Goal: Task Accomplishment & Management: Complete application form

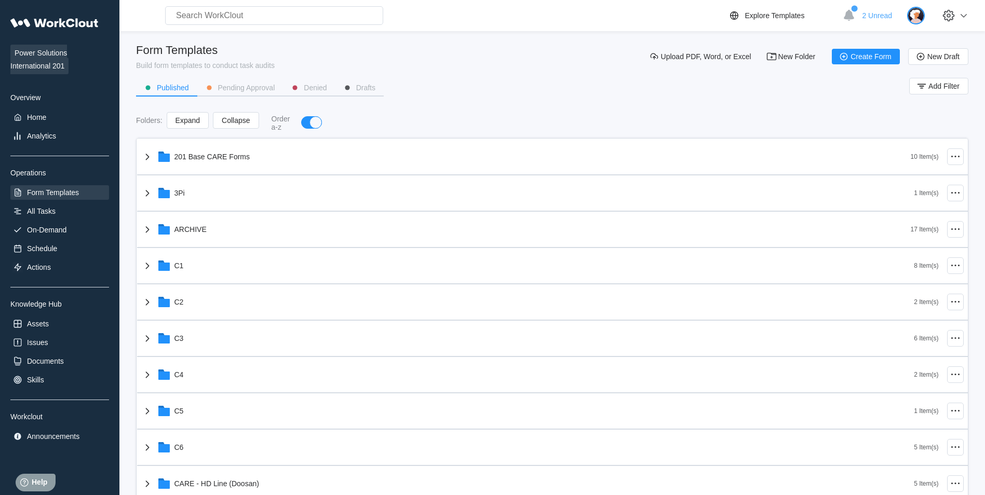
click at [916, 15] on img at bounding box center [916, 16] width 18 height 18
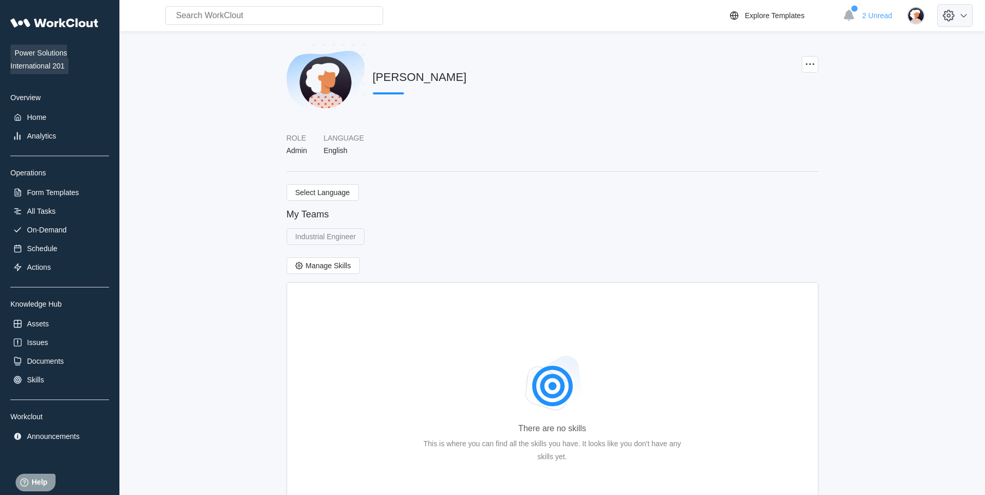
click at [958, 13] on icon at bounding box center [949, 16] width 18 height 18
click at [908, 41] on div "Employee Directory" at bounding box center [902, 48] width 146 height 17
select select "20"
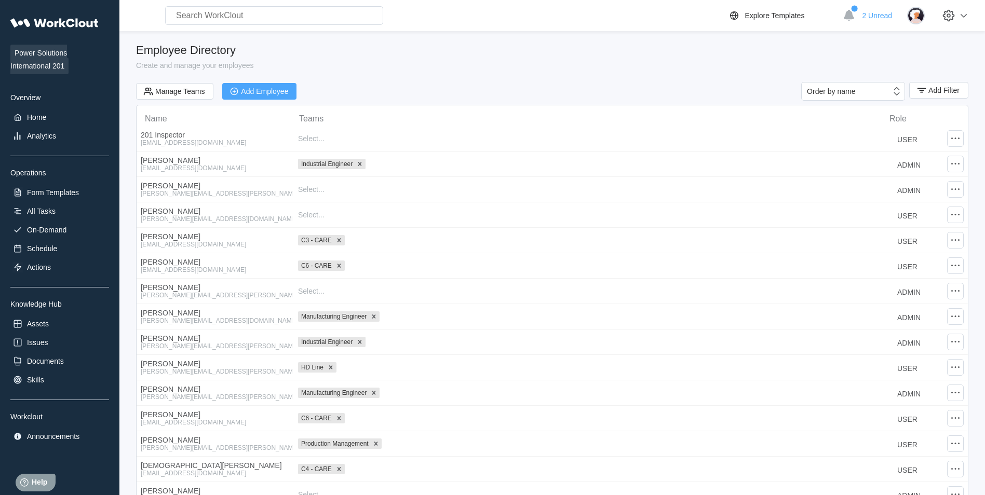
click at [233, 90] on icon "button" at bounding box center [234, 91] width 11 height 11
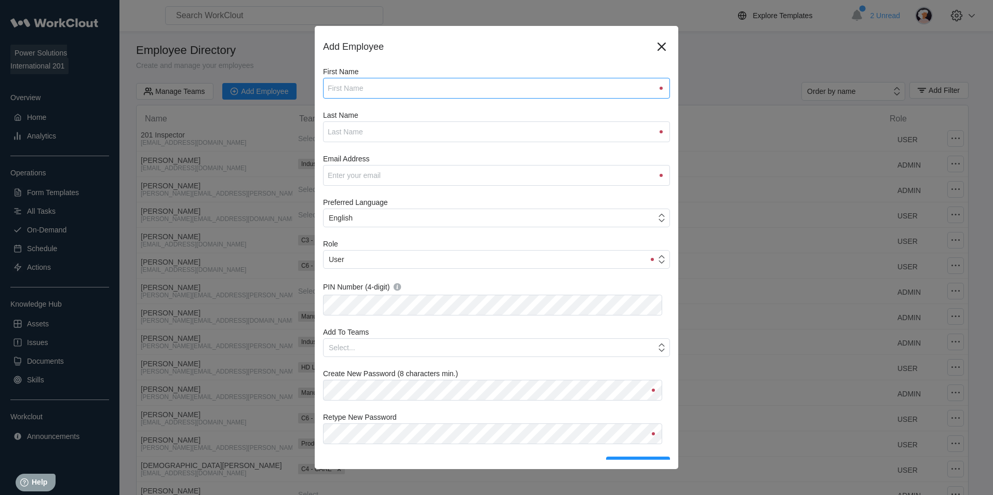
drag, startPoint x: 352, startPoint y: 78, endPoint x: 363, endPoint y: 89, distance: 15.4
click at [352, 78] on input "First Name" at bounding box center [496, 88] width 347 height 21
type input "[PERSON_NAME]"
click at [381, 170] on input "Email Address" at bounding box center [496, 175] width 347 height 21
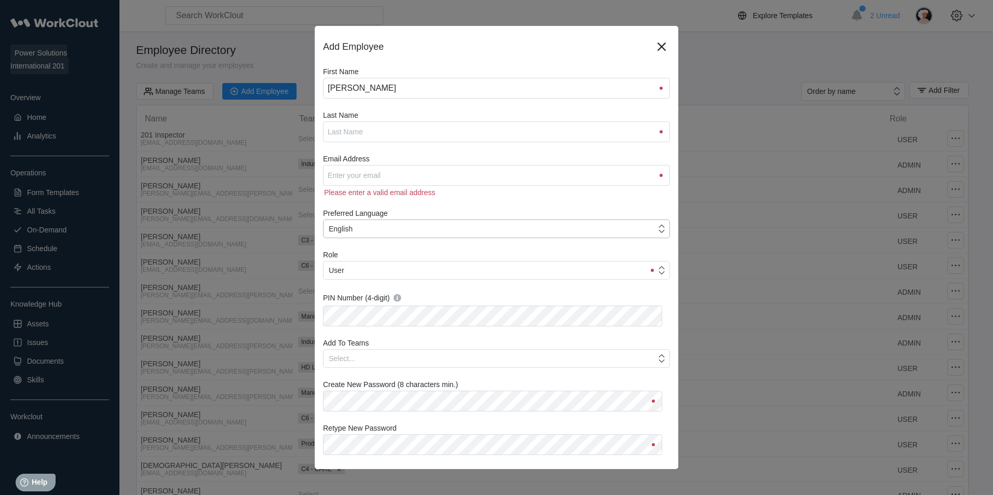
click at [568, 231] on div "First Name [PERSON_NAME] Last Name Email Address Please enter a valid email add…" at bounding box center [496, 276] width 347 height 416
click at [480, 272] on div "User" at bounding box center [484, 270] width 321 height 15
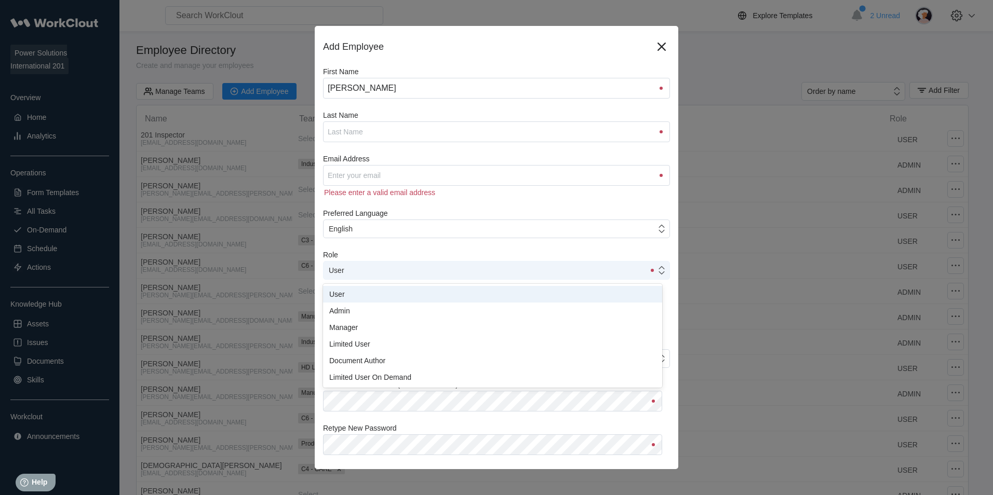
click at [480, 272] on div "User" at bounding box center [484, 270] width 321 height 15
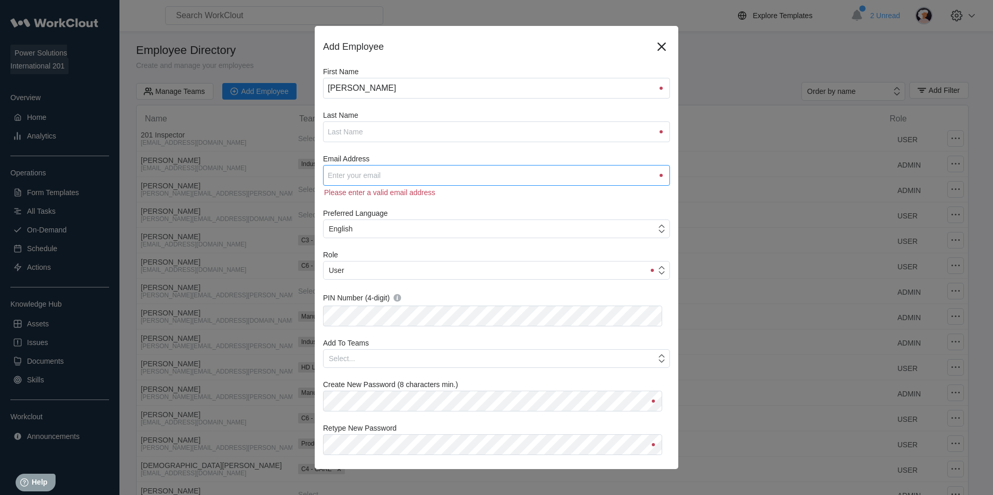
click at [446, 175] on input "Email Address" at bounding box center [496, 175] width 347 height 21
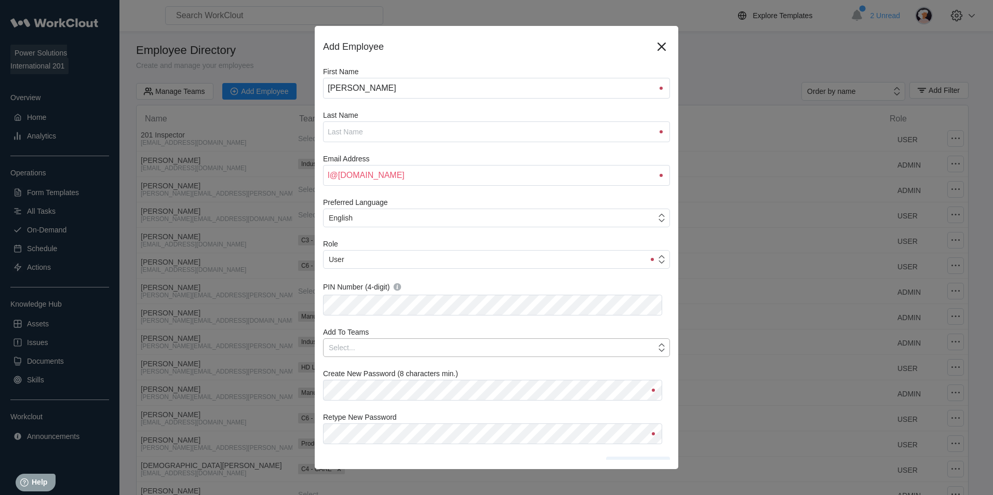
click at [386, 356] on div "Select..." at bounding box center [496, 348] width 347 height 19
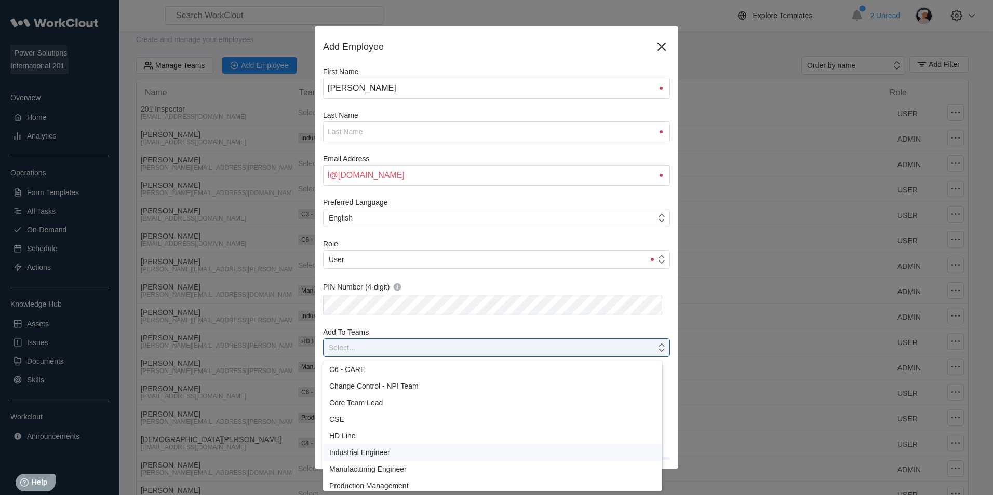
scroll to position [74, 0]
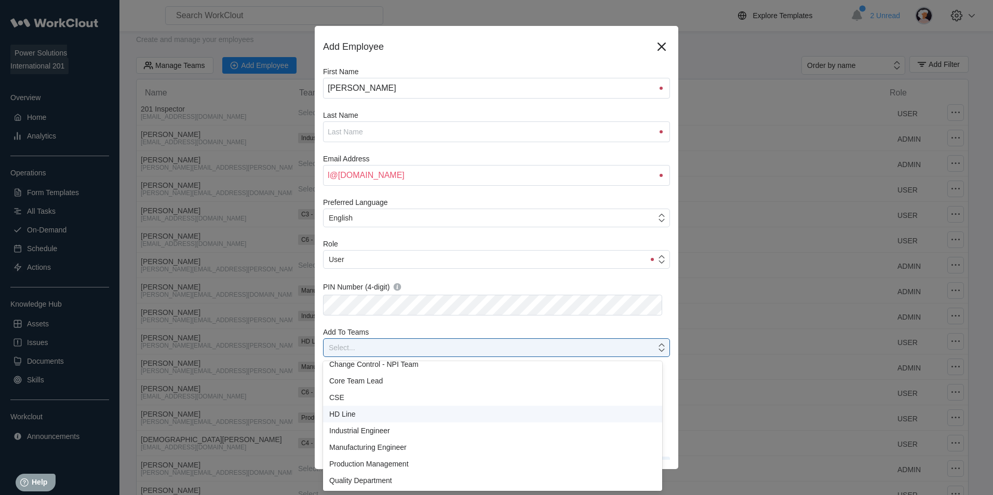
click at [354, 410] on div "HD Line" at bounding box center [492, 414] width 339 height 17
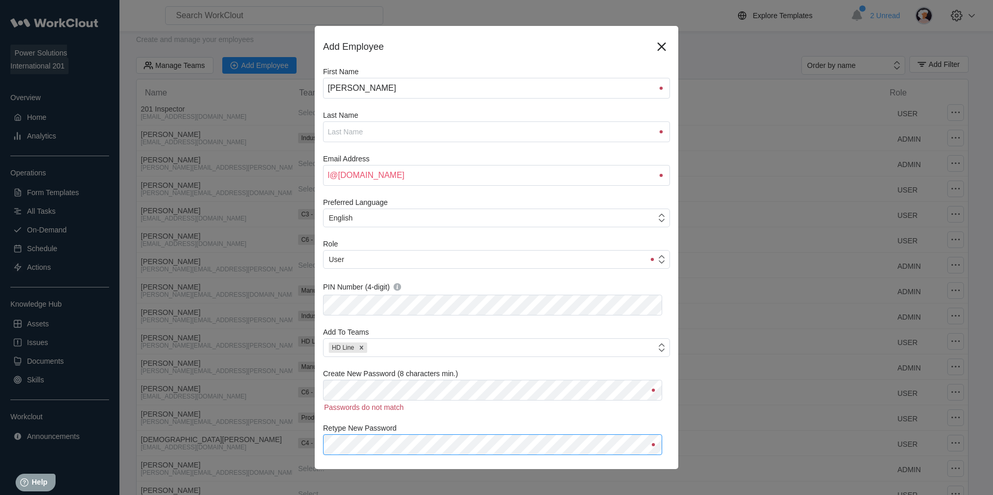
click at [386, 433] on div "Retype New Password" at bounding box center [496, 439] width 347 height 31
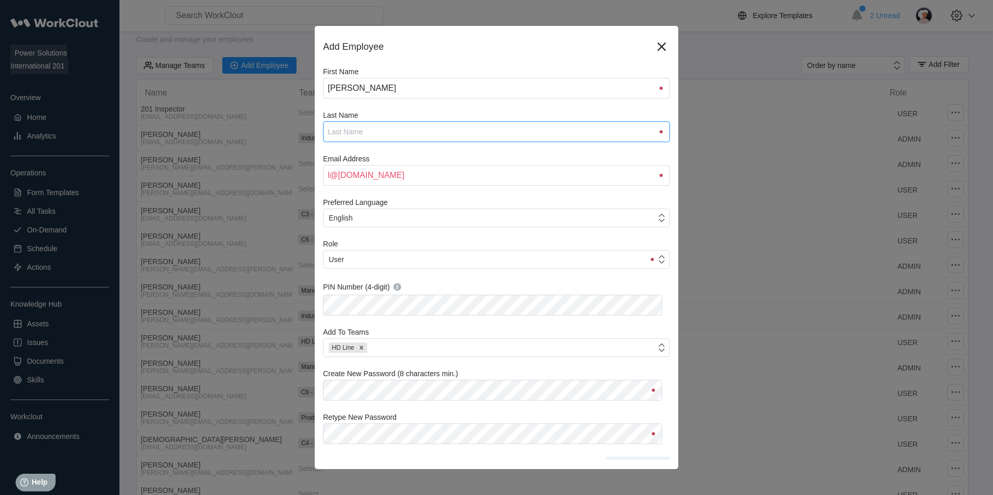
click at [359, 127] on input "Last Name" at bounding box center [496, 132] width 347 height 21
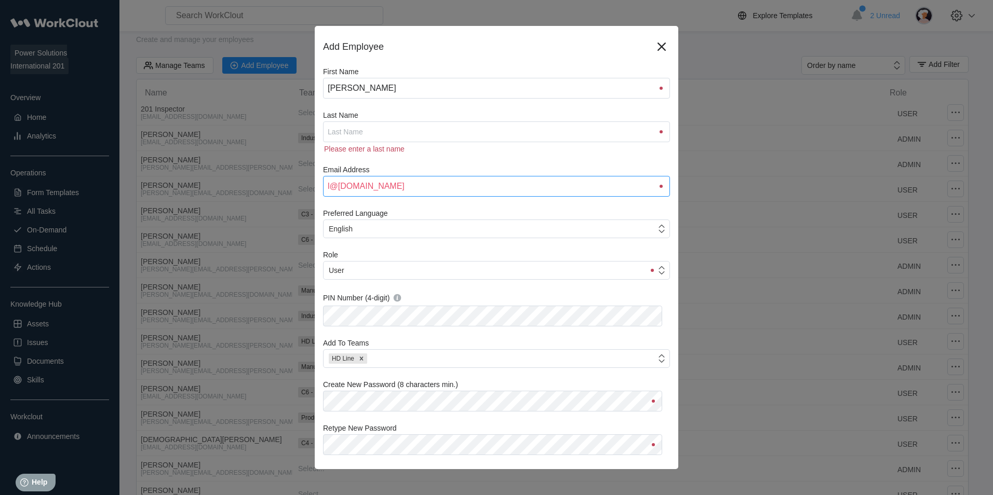
click at [330, 175] on div "Email Address [EMAIL_ADDRESS][DOMAIN_NAME]" at bounding box center [496, 181] width 347 height 31
type input "[PERSON_NAME][EMAIL_ADDRESS][PERSON_NAME][DOMAIN_NAME]"
click at [446, 136] on input "Last Name" at bounding box center [496, 132] width 347 height 21
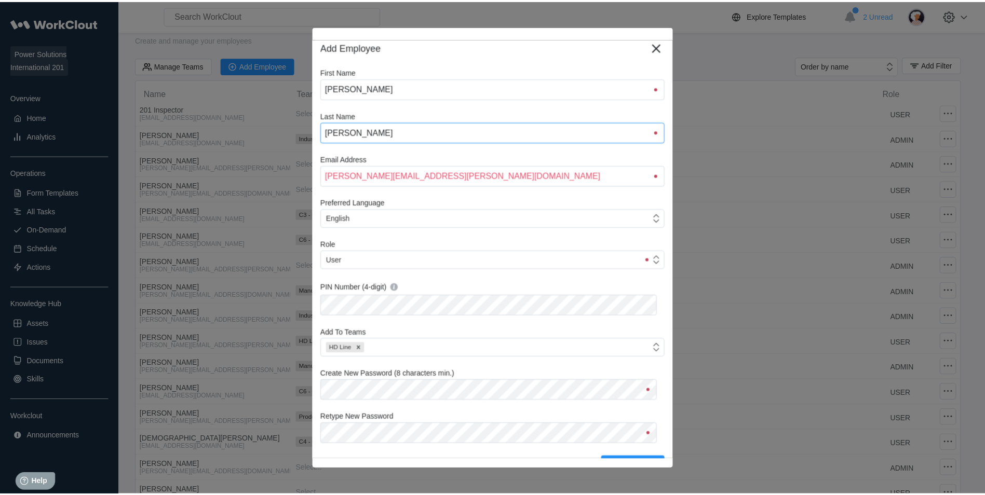
scroll to position [12, 0]
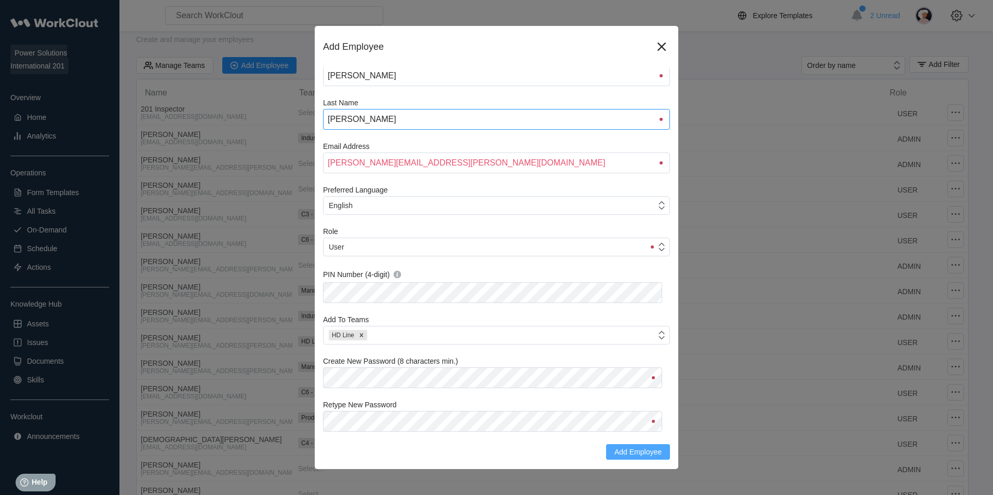
type input "[PERSON_NAME]"
click at [637, 453] on span "Add Employee" at bounding box center [637, 452] width 47 height 7
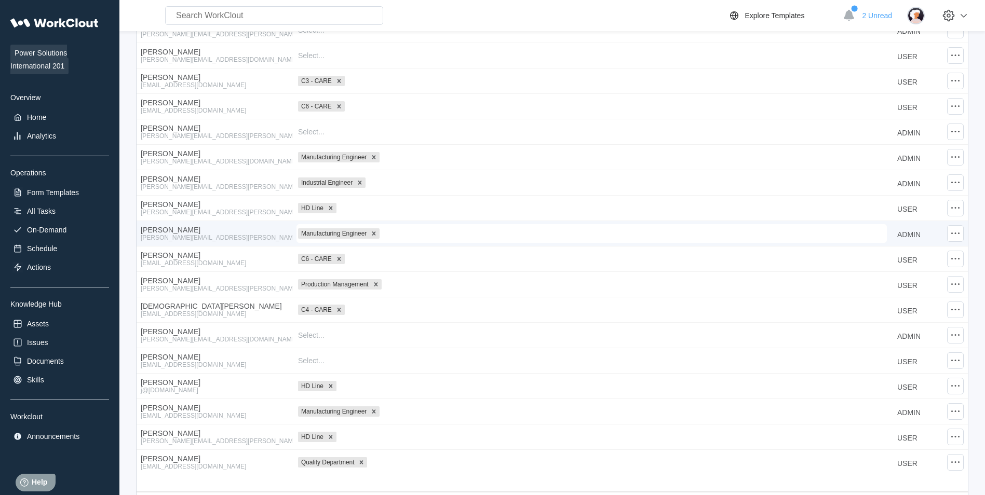
scroll to position [205, 0]
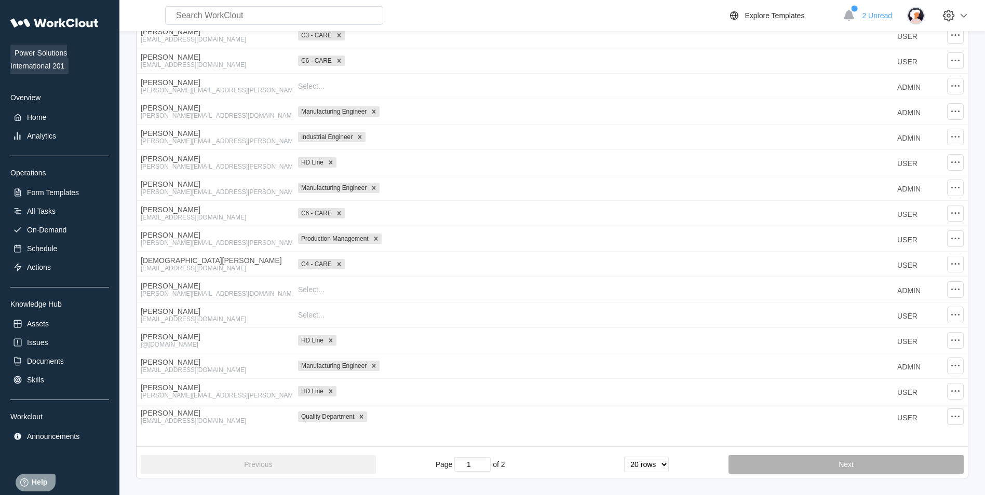
click at [756, 466] on button "Next" at bounding box center [846, 464] width 235 height 19
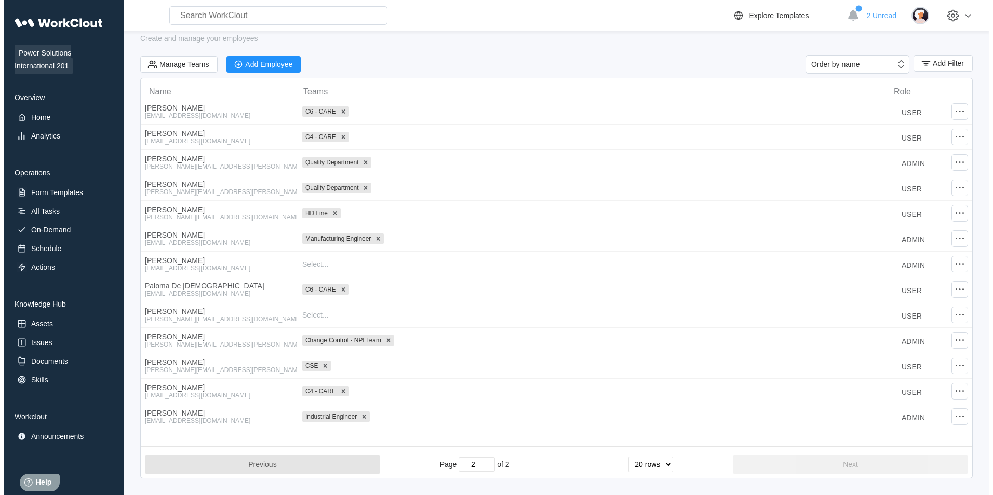
scroll to position [27, 0]
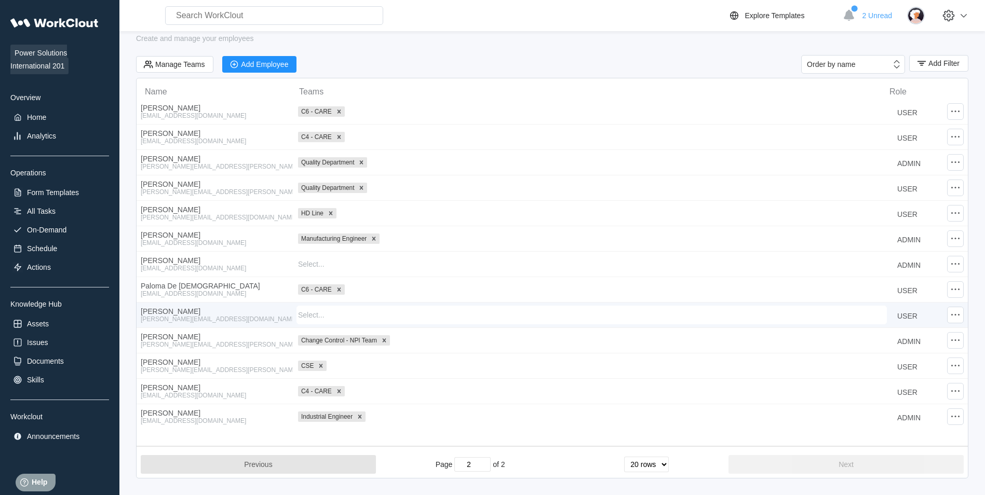
click at [294, 315] on div "Add To Teams... Select..." at bounding box center [591, 315] width 599 height 19
click at [953, 315] on icon at bounding box center [955, 315] width 12 height 12
click at [895, 287] on div "Edit Employee" at bounding box center [895, 285] width 95 height 17
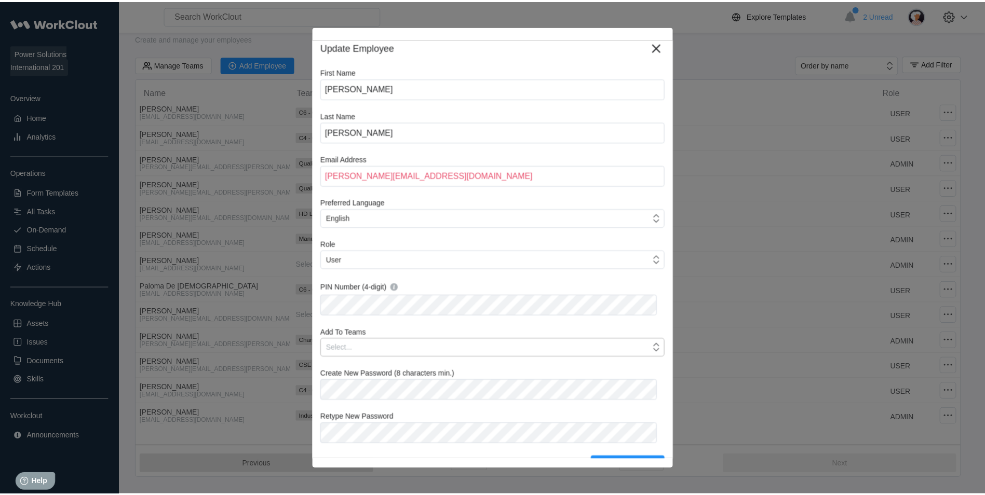
scroll to position [12, 0]
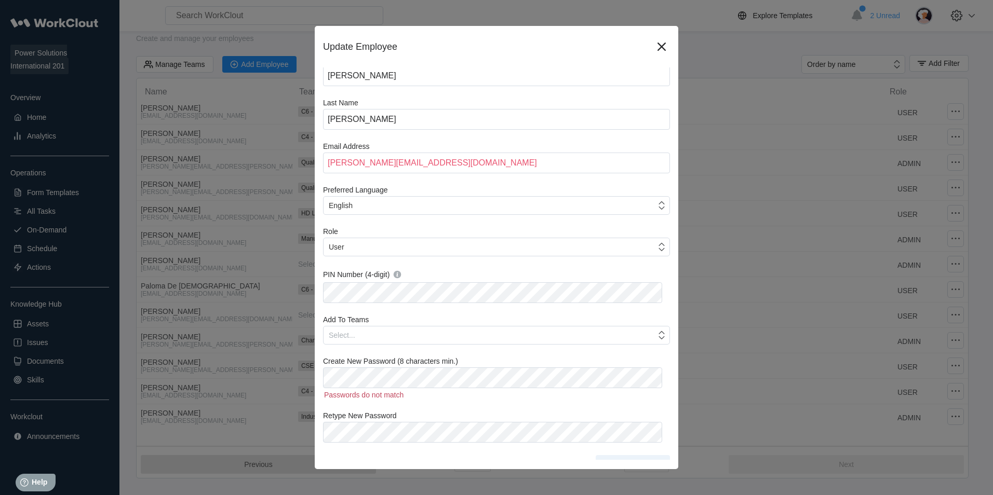
click at [509, 420] on label "Retype New Password" at bounding box center [496, 417] width 347 height 10
click at [635, 452] on span "Update Employee" at bounding box center [633, 452] width 58 height 7
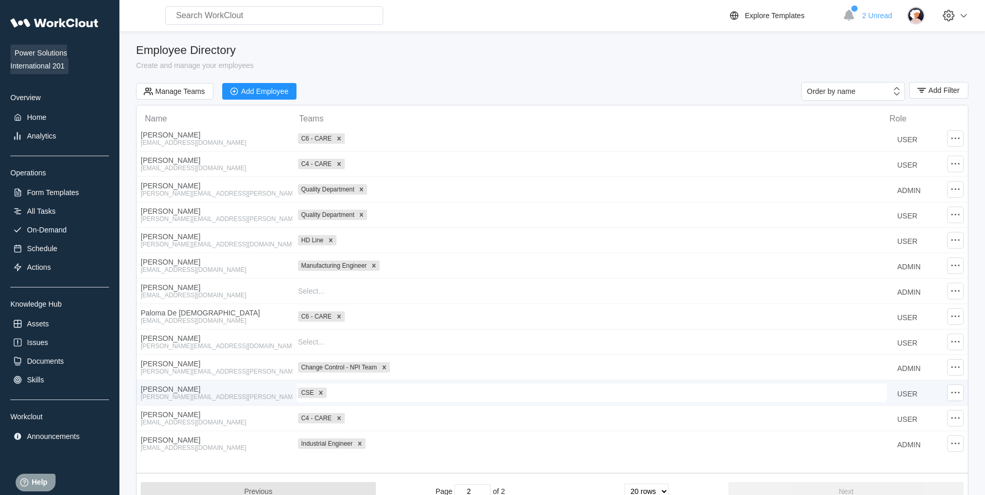
scroll to position [27, 0]
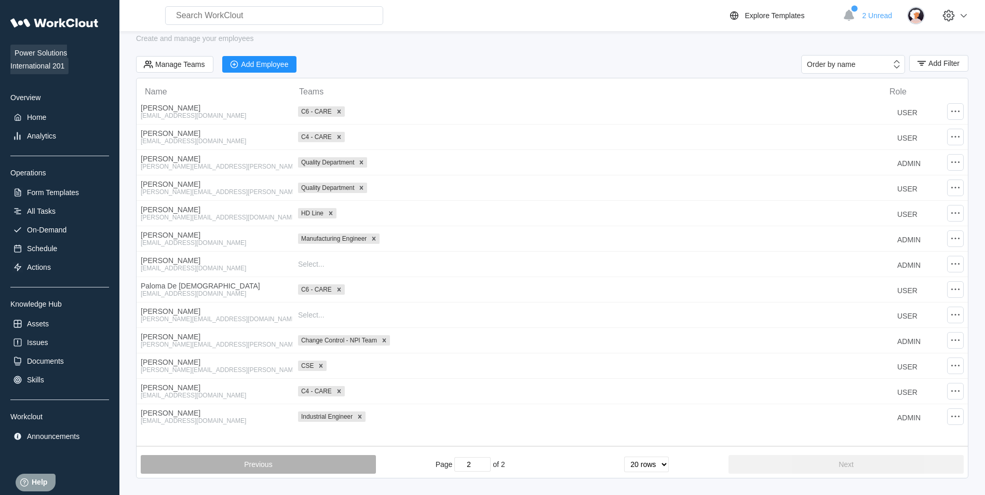
click at [343, 470] on button "Previous" at bounding box center [258, 464] width 235 height 19
type input "1"
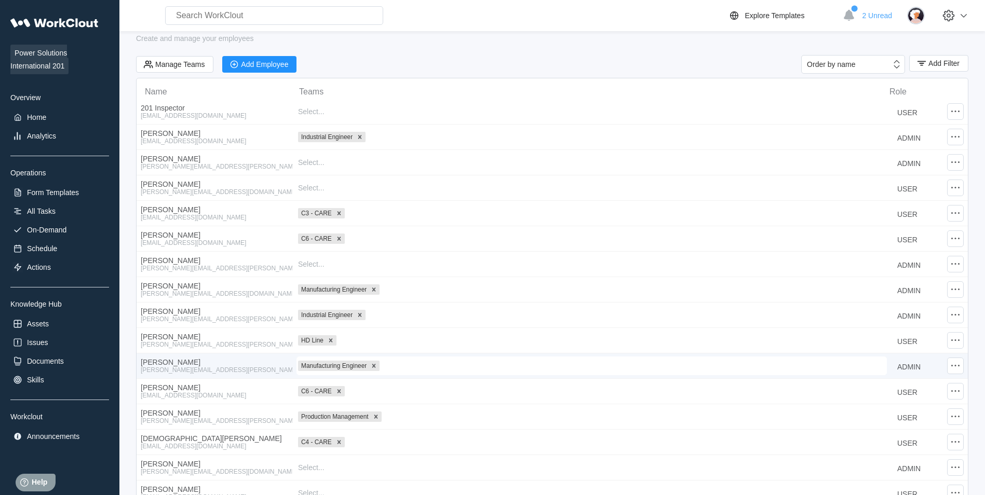
scroll to position [205, 0]
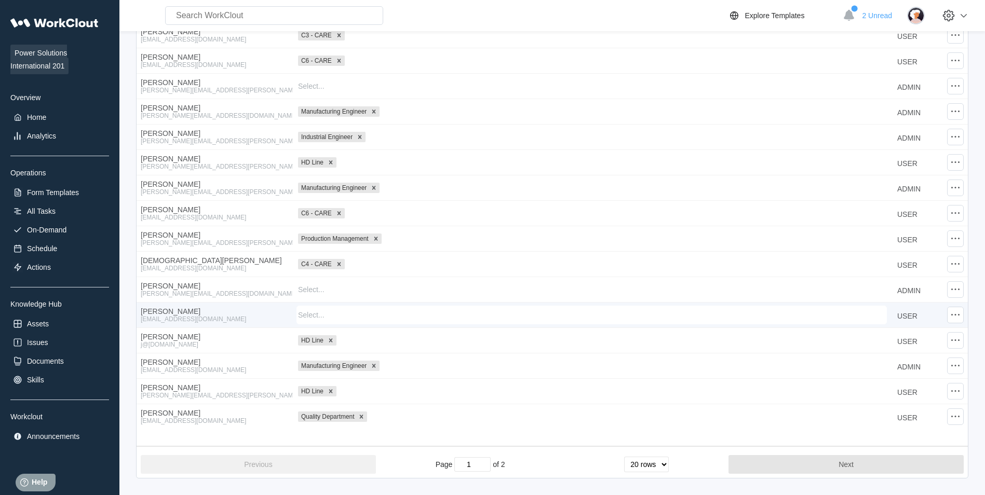
click at [258, 316] on div "[EMAIL_ADDRESS][DOMAIN_NAME]" at bounding box center [214, 319] width 147 height 7
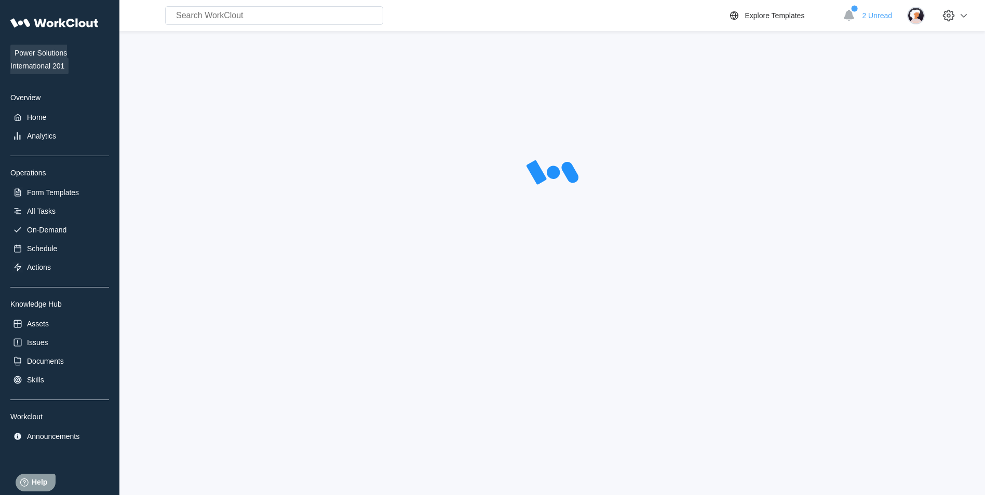
select select "20"
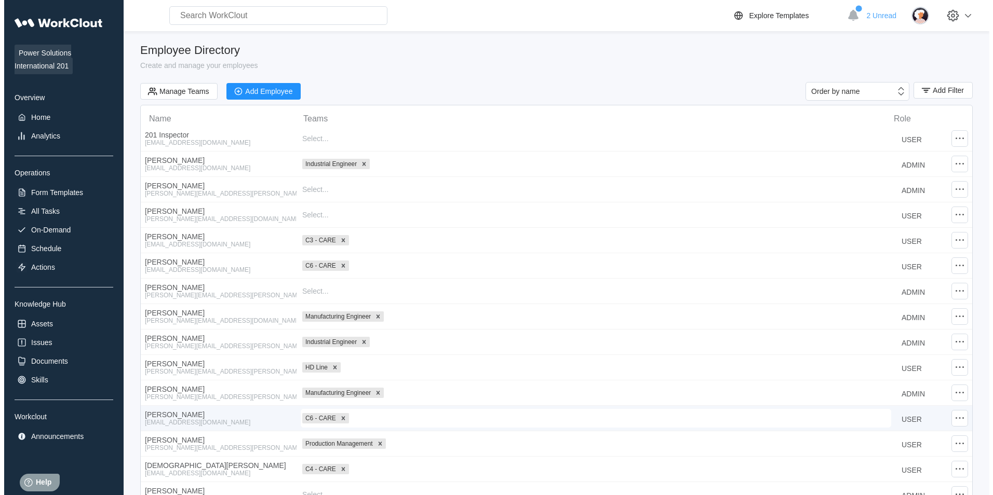
scroll to position [154, 0]
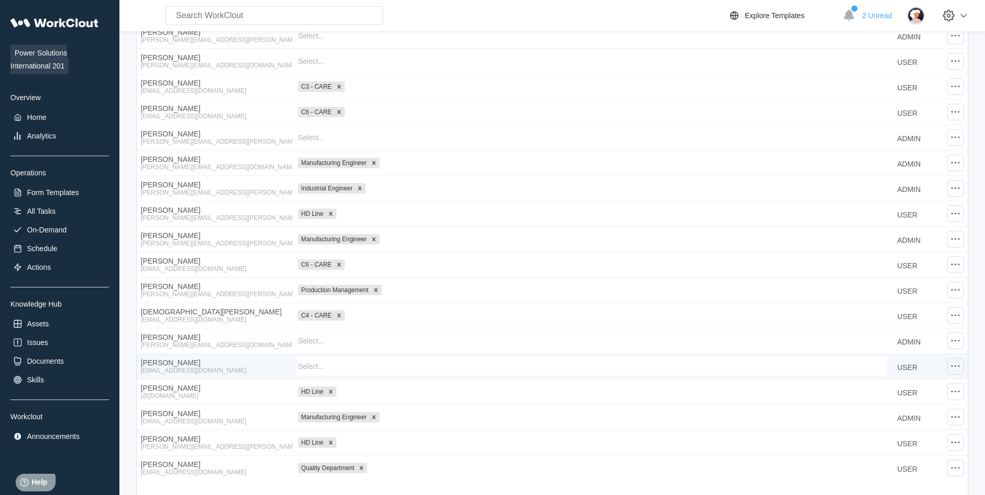
click at [956, 369] on icon at bounding box center [955, 366] width 12 height 12
click at [878, 340] on div "Edit Employee" at bounding box center [871, 337] width 47 height 8
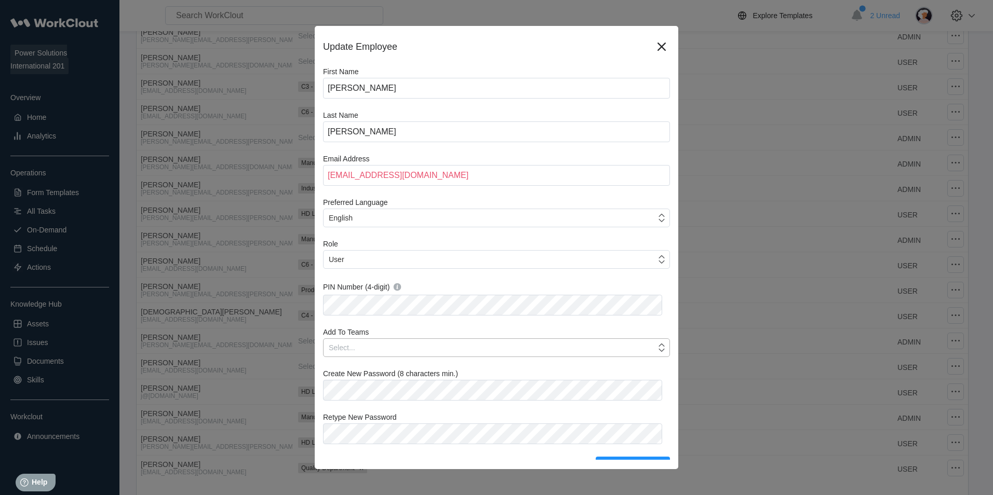
scroll to position [12, 0]
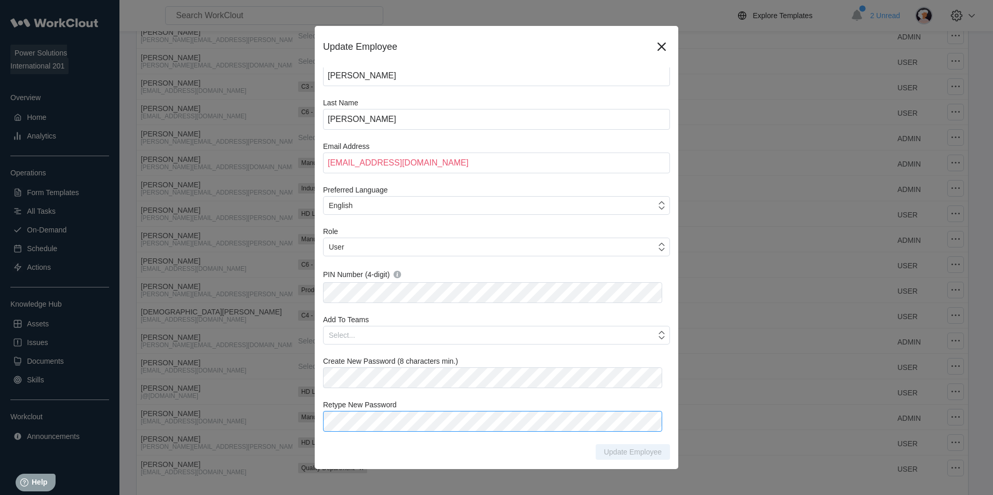
click at [377, 414] on div "Retype New Password" at bounding box center [496, 416] width 347 height 31
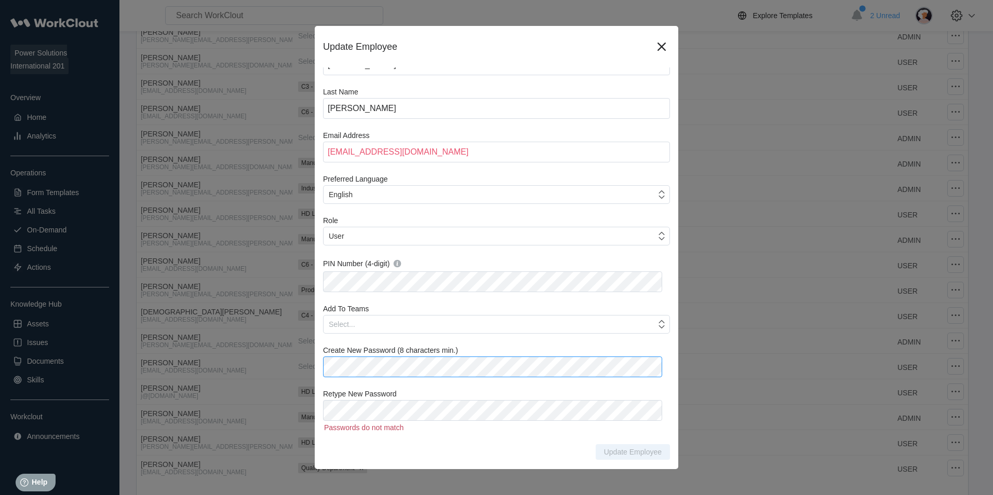
scroll to position [34, 0]
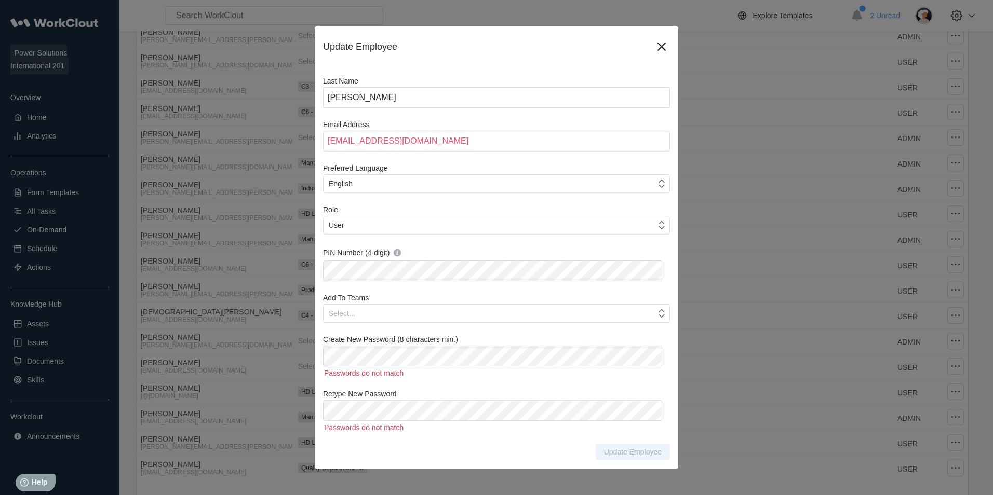
click at [478, 421] on div "Passwords do not match" at bounding box center [496, 426] width 347 height 11
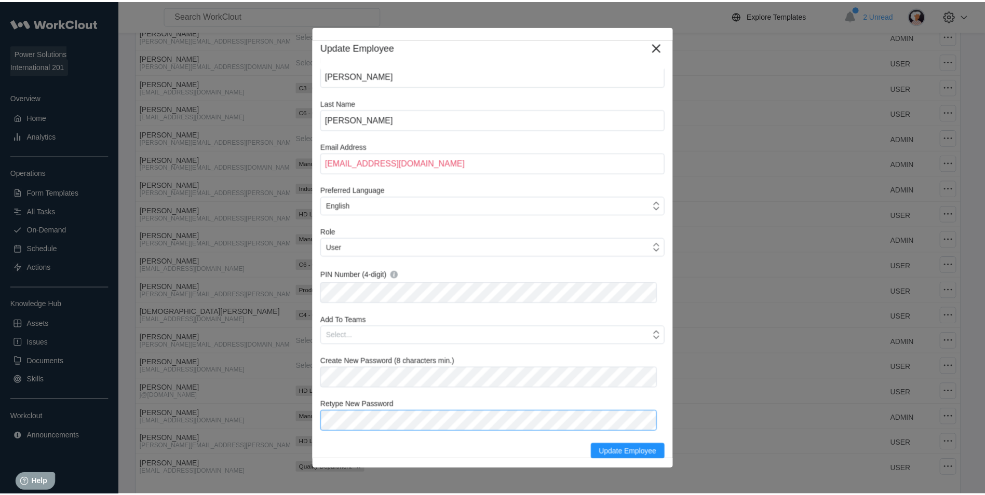
scroll to position [12, 0]
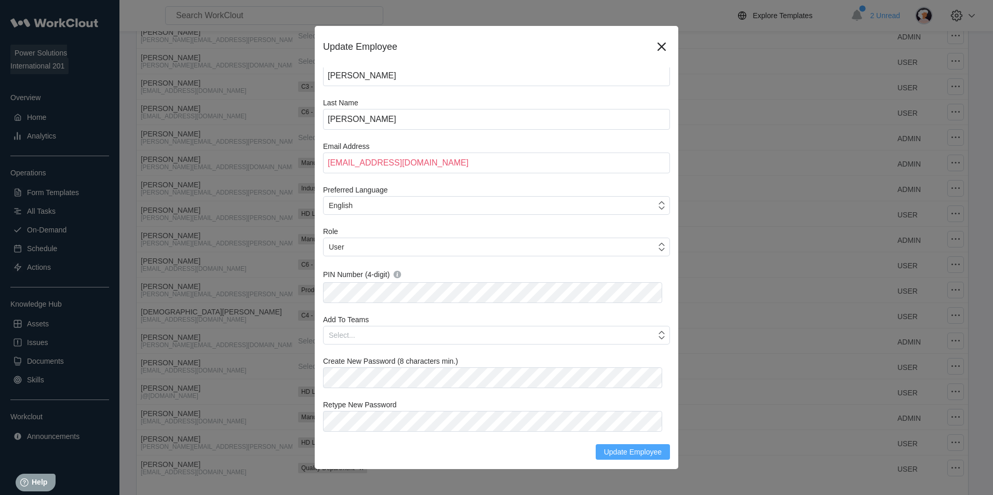
click at [615, 452] on span "Update Employee" at bounding box center [633, 452] width 58 height 7
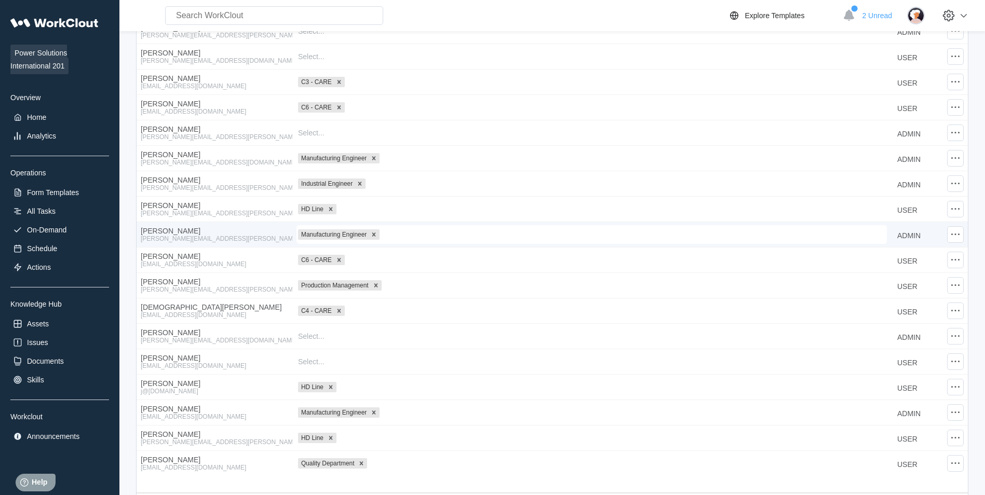
scroll to position [205, 0]
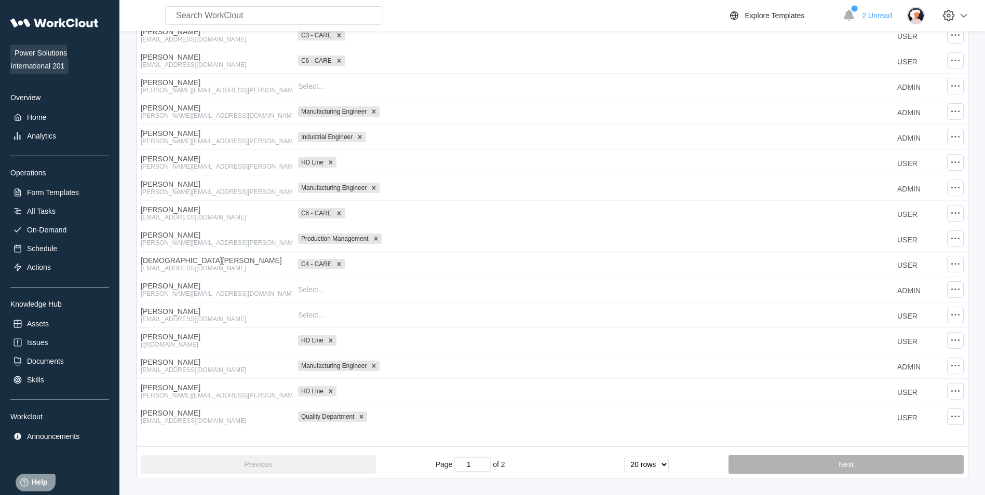
click at [779, 468] on button "Next" at bounding box center [846, 464] width 235 height 19
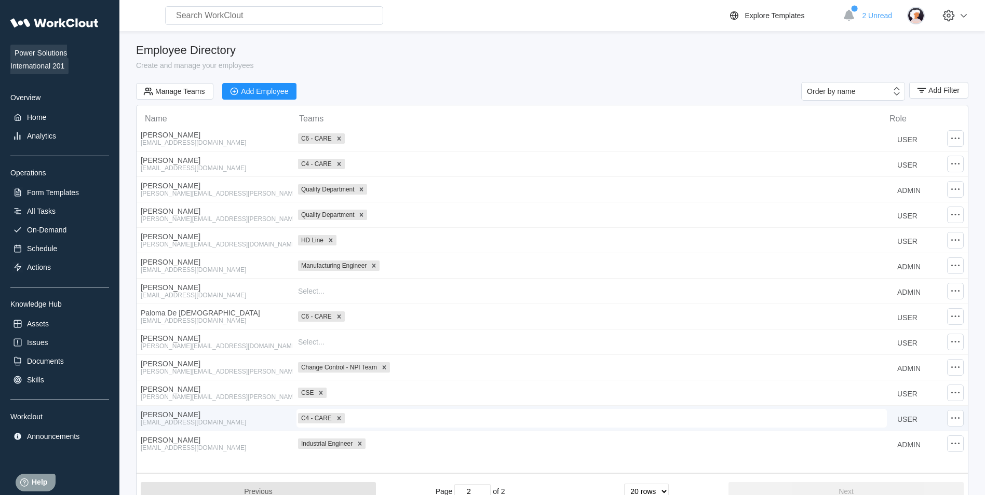
scroll to position [27, 0]
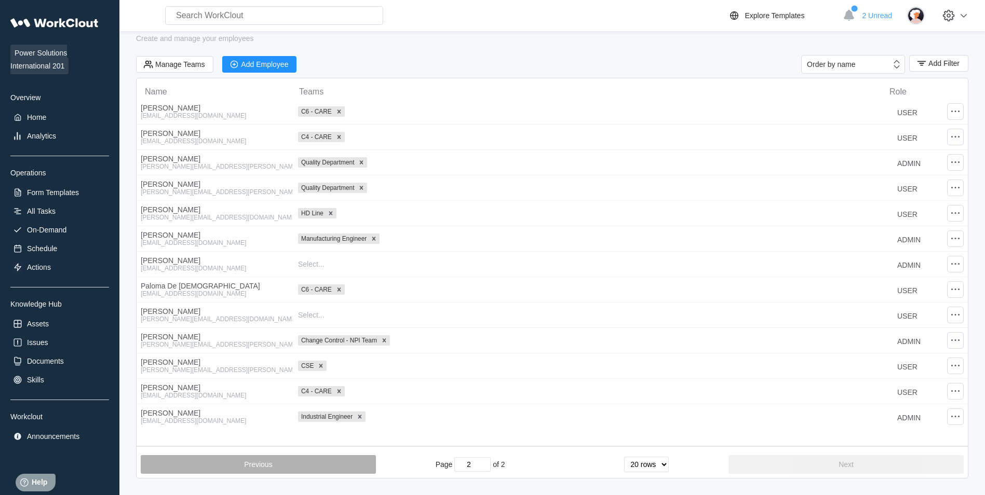
click at [324, 459] on button "Previous" at bounding box center [258, 464] width 235 height 19
type input "1"
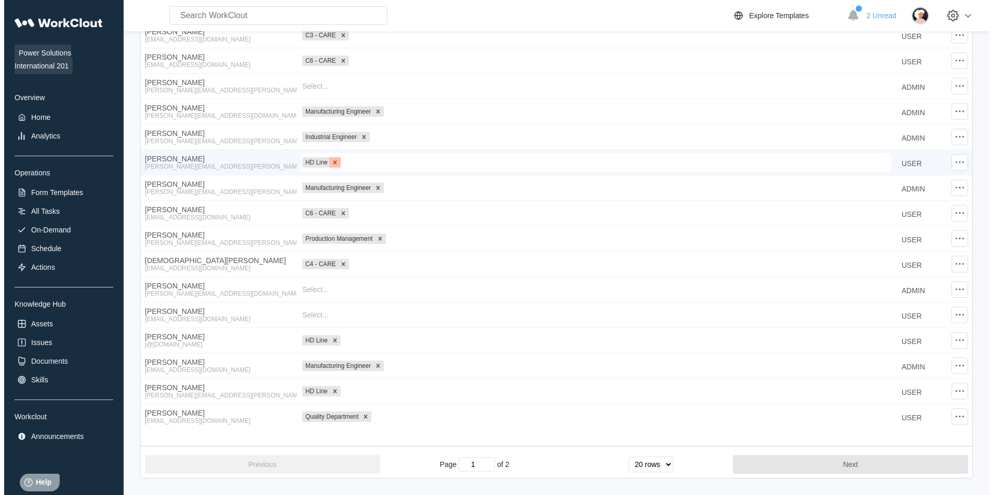
scroll to position [0, 0]
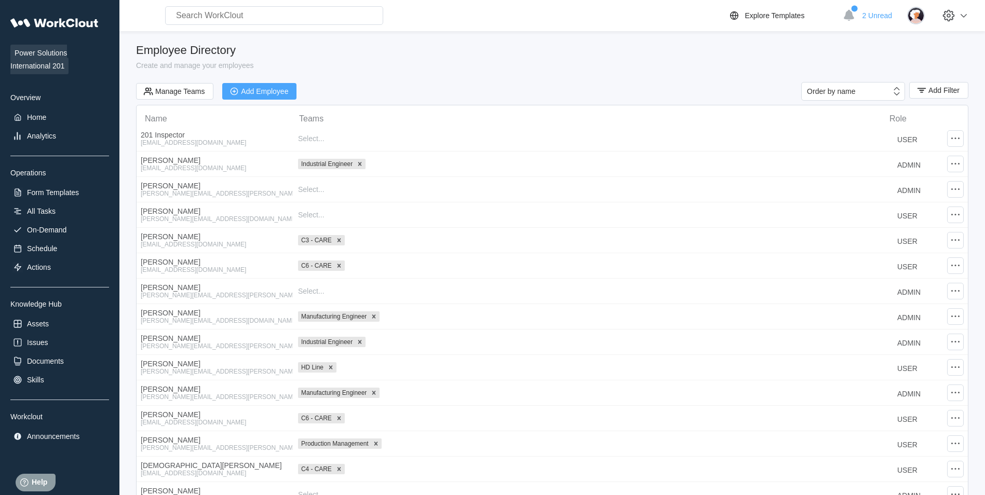
click at [264, 92] on div "Add Employee" at bounding box center [264, 91] width 47 height 7
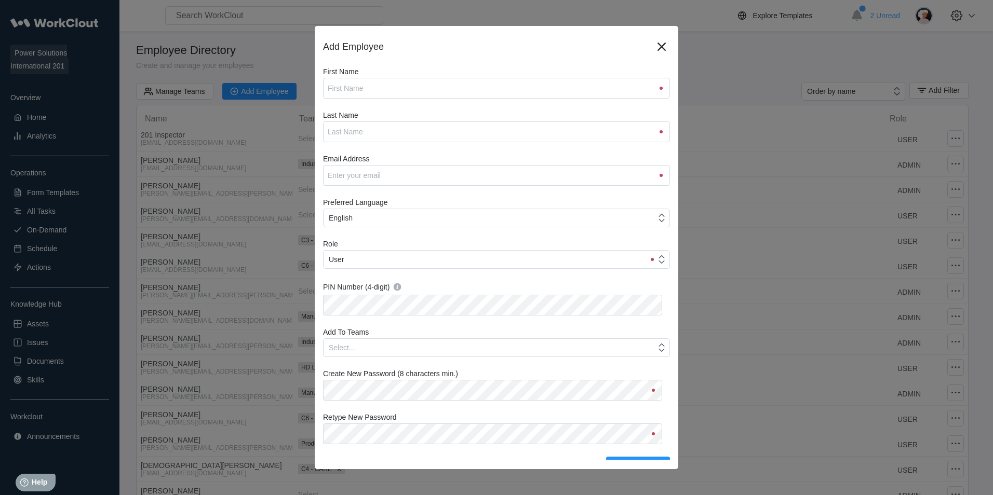
click at [520, 99] on div "First Name Last Name Email Address Preferred Language English Role User PIN Num…" at bounding box center [496, 270] width 347 height 405
click at [502, 89] on input "First Name" at bounding box center [496, 88] width 347 height 21
type input "x"
type input "[PERSON_NAME]"
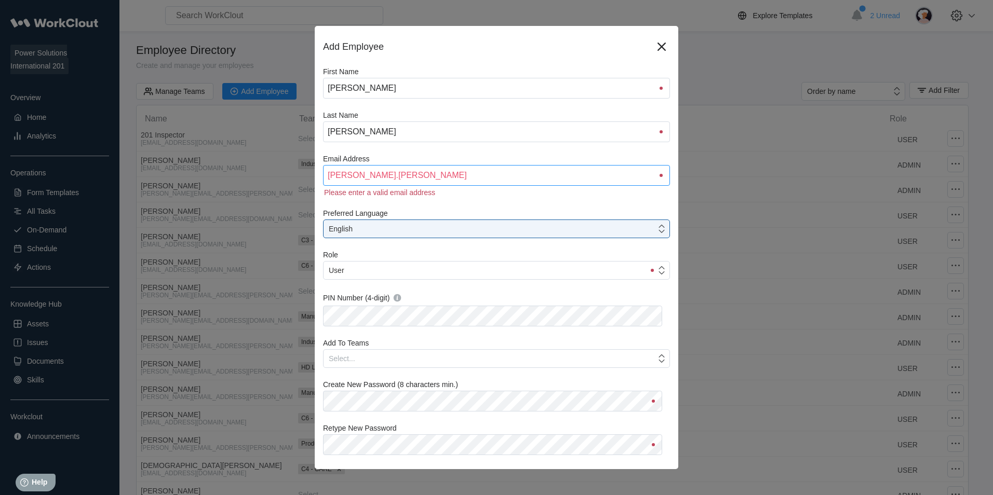
click at [468, 177] on input "[PERSON_NAME].[PERSON_NAME]" at bounding box center [496, 175] width 347 height 21
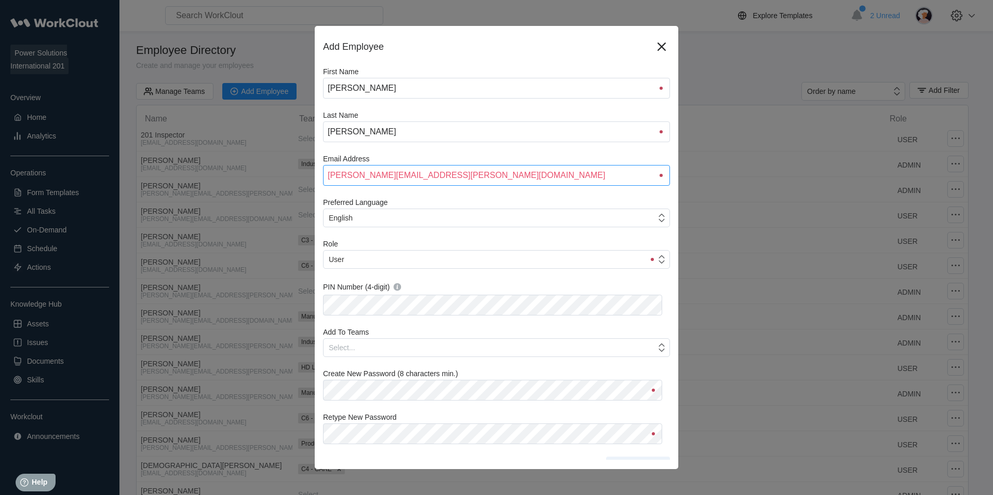
click at [350, 175] on input "[PERSON_NAME][EMAIL_ADDRESS][PERSON_NAME][DOMAIN_NAME]" at bounding box center [496, 175] width 347 height 21
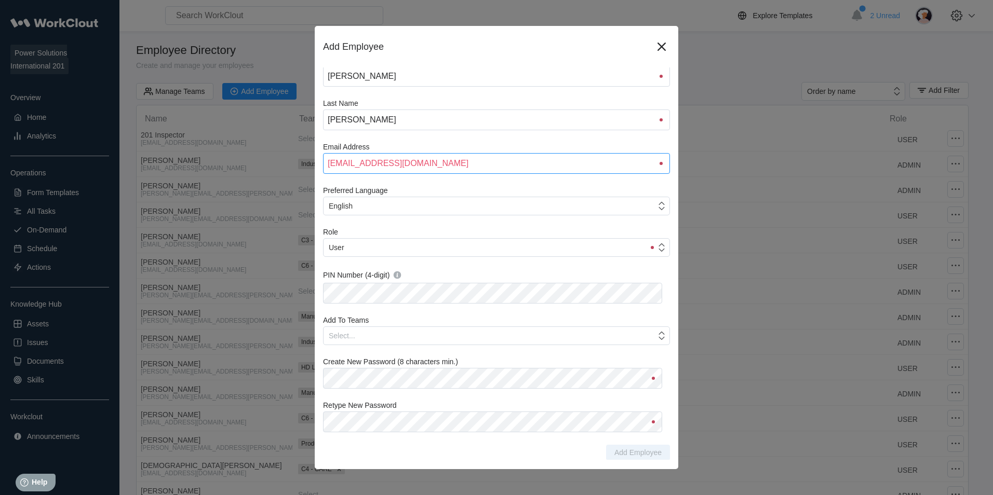
scroll to position [12, 0]
type input "[EMAIL_ADDRESS][DOMAIN_NAME]"
click at [544, 331] on div "Select..." at bounding box center [490, 335] width 332 height 15
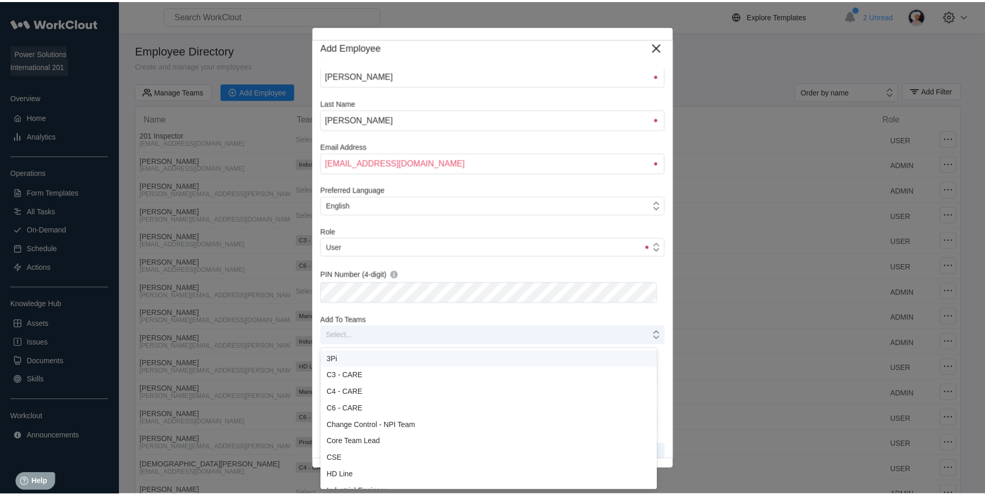
scroll to position [14, 0]
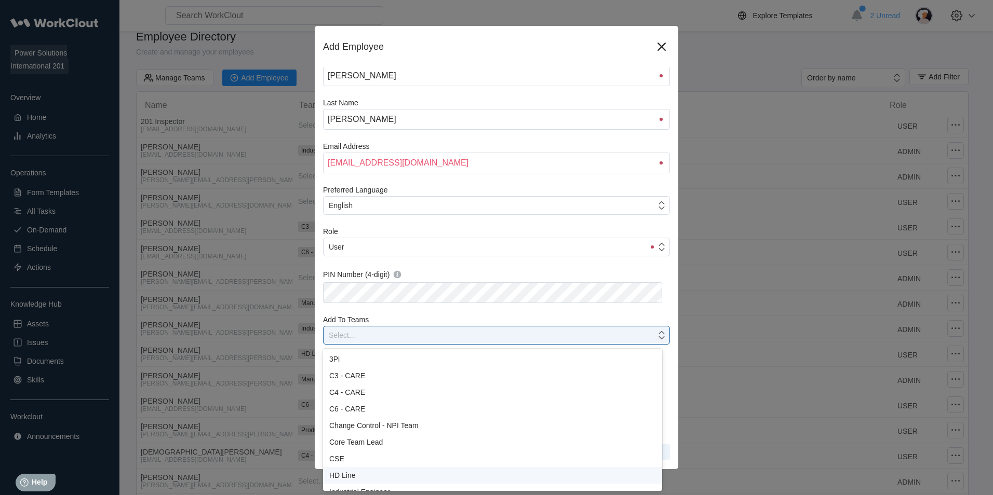
click at [398, 476] on div "HD Line" at bounding box center [492, 476] width 327 height 8
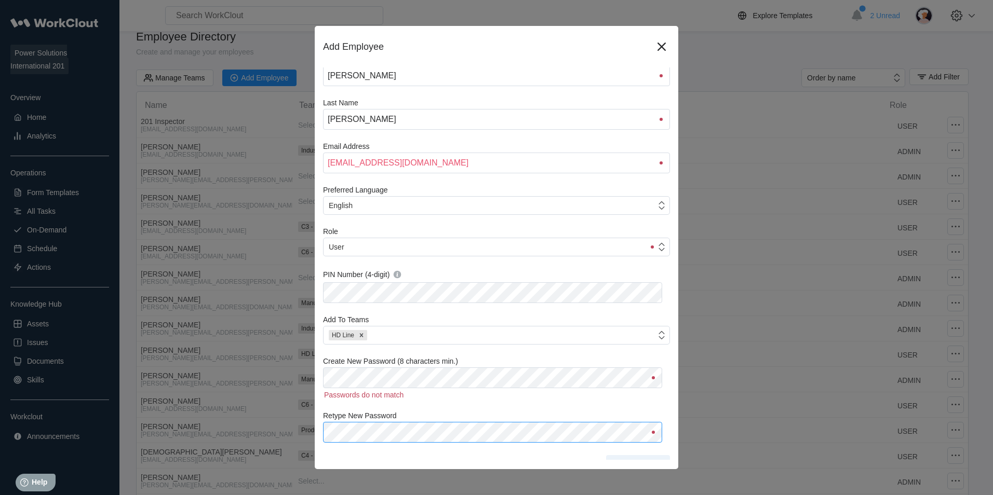
click at [383, 420] on div "Retype New Password" at bounding box center [496, 427] width 347 height 31
click at [619, 455] on span "Add Employee" at bounding box center [637, 452] width 47 height 7
